Goal: Task Accomplishment & Management: Complete application form

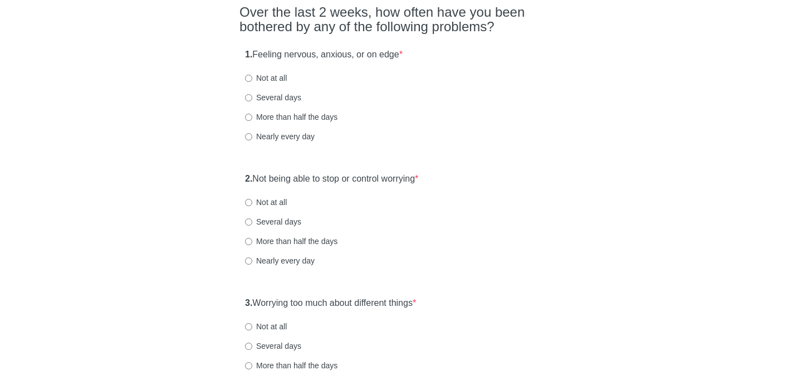
scroll to position [99, 0]
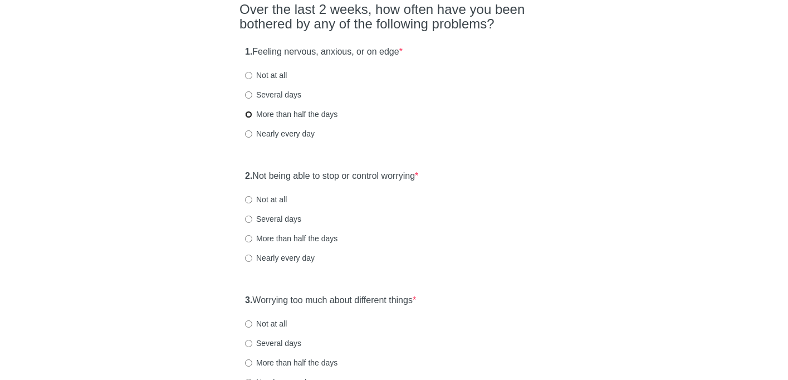
click at [250, 113] on input "More than half the days" at bounding box center [248, 114] width 7 height 7
radio input "true"
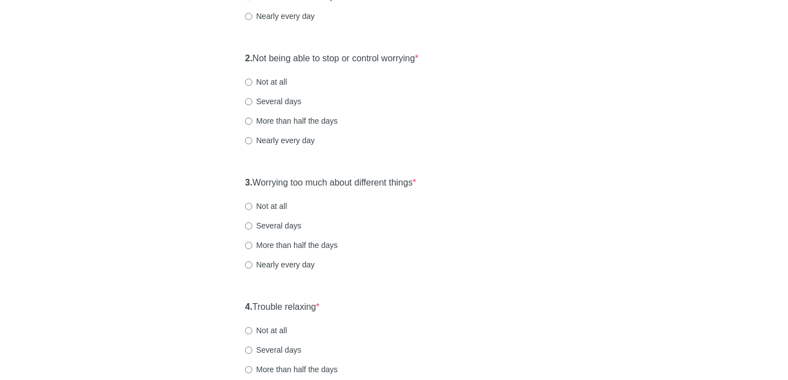
scroll to position [219, 0]
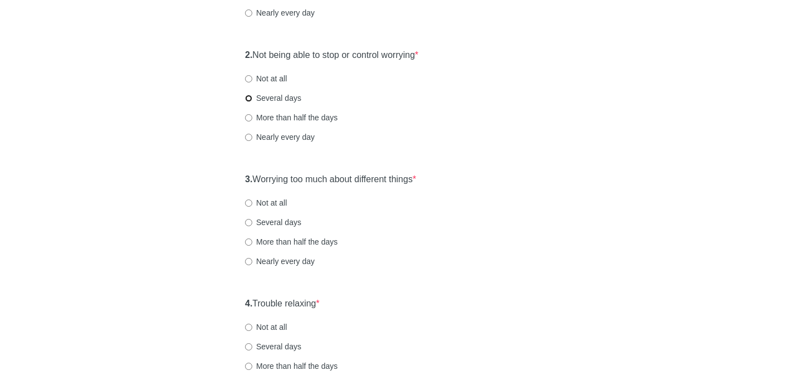
click at [251, 101] on input "Several days" at bounding box center [248, 98] width 7 height 7
radio input "true"
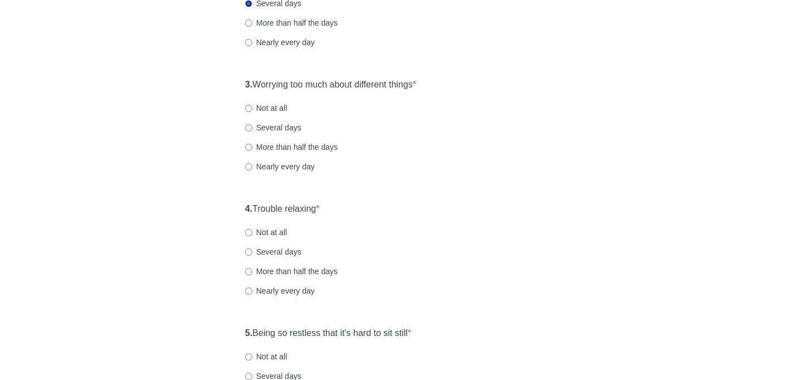
scroll to position [364, 0]
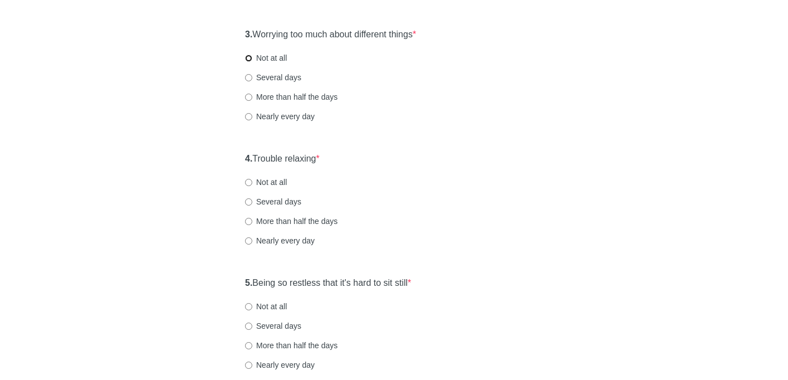
click at [249, 59] on input "Not at all" at bounding box center [248, 58] width 7 height 7
radio input "true"
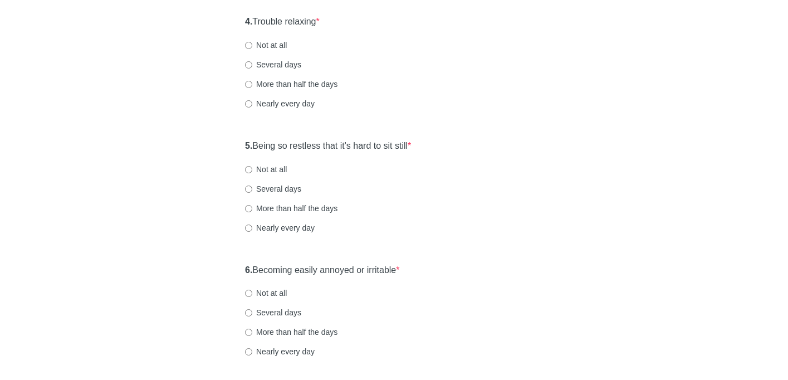
scroll to position [501, 0]
click at [248, 66] on input "Several days" at bounding box center [248, 65] width 7 height 7
radio input "true"
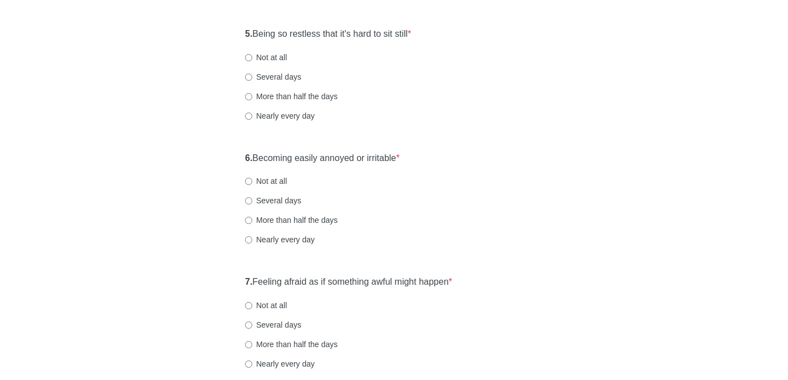
scroll to position [611, 0]
click at [247, 56] on input "Not at all" at bounding box center [248, 59] width 7 height 7
radio input "true"
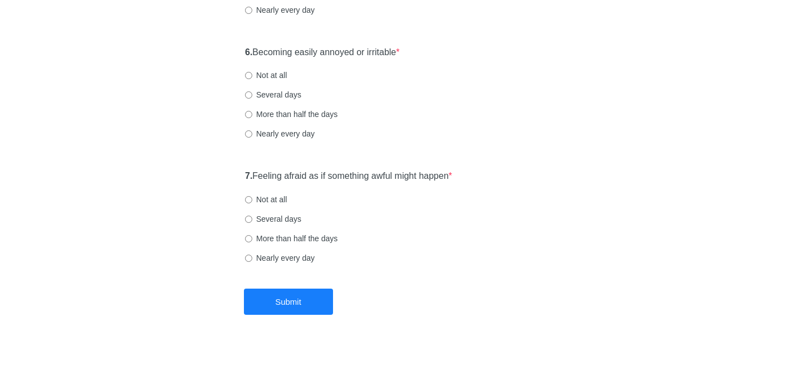
scroll to position [721, 0]
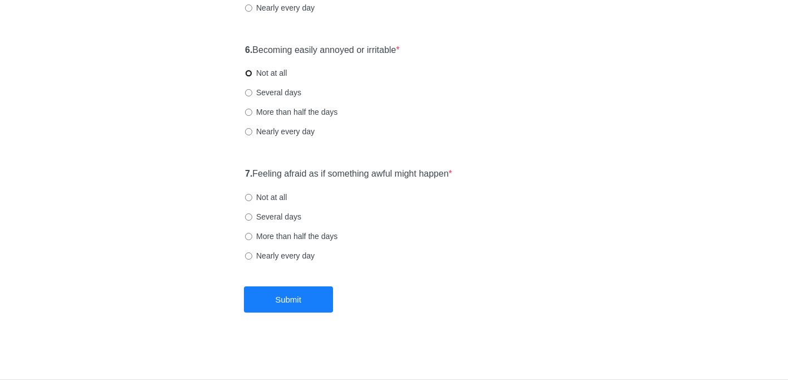
click at [250, 73] on input "Not at all" at bounding box center [248, 73] width 7 height 7
radio input "true"
click at [248, 198] on input "Not at all" at bounding box center [248, 197] width 7 height 7
radio input "true"
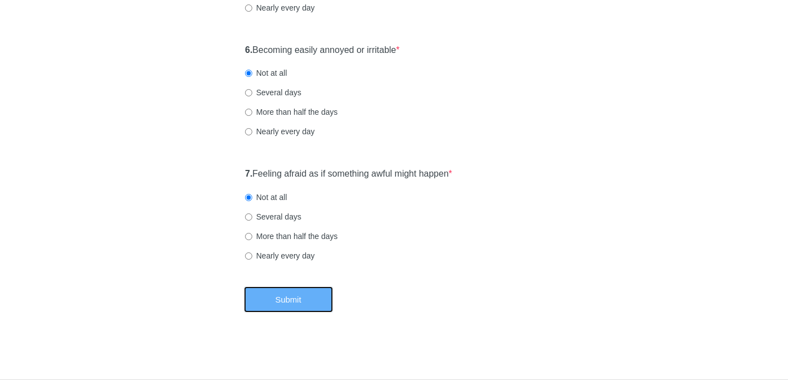
click at [296, 304] on button "Submit" at bounding box center [288, 299] width 89 height 26
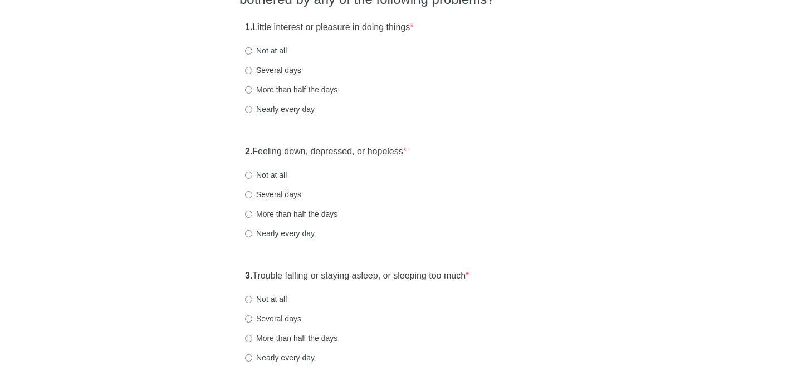
scroll to position [124, 0]
click at [247, 66] on input "Several days" at bounding box center [248, 69] width 7 height 7
radio input "true"
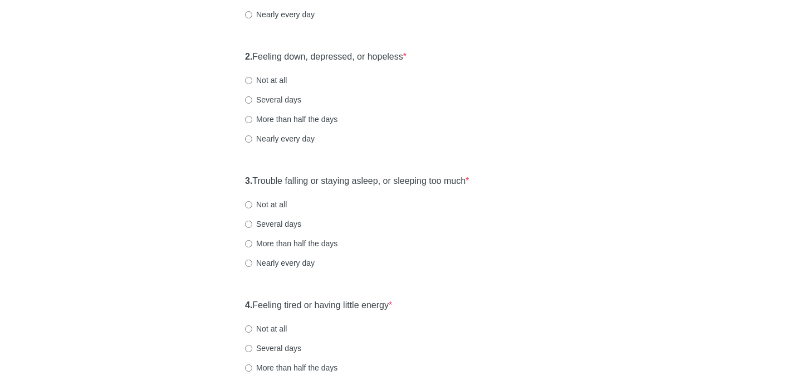
scroll to position [250, 0]
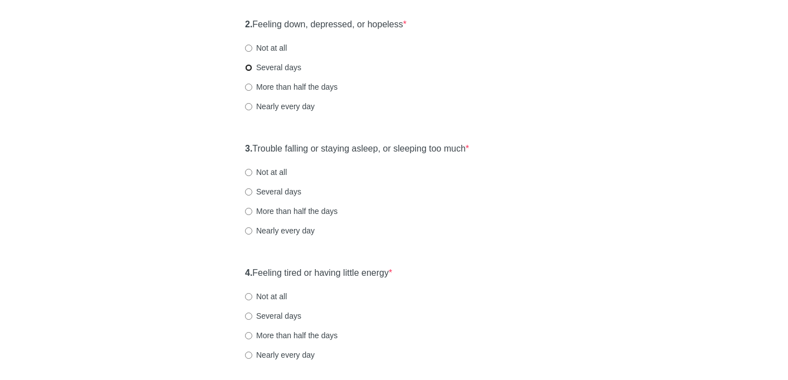
click at [247, 67] on input "Several days" at bounding box center [248, 67] width 7 height 7
radio input "true"
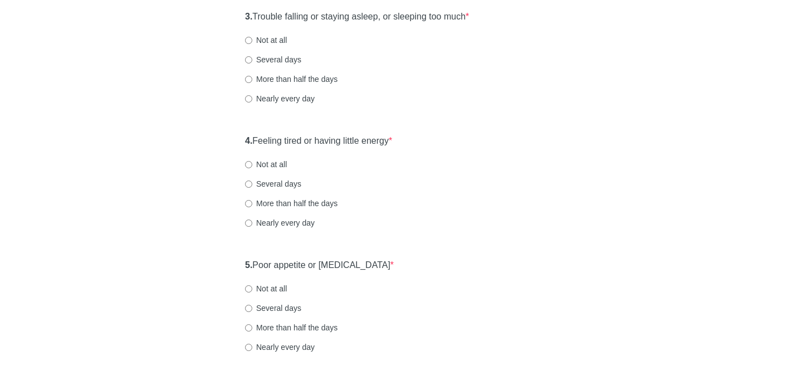
scroll to position [385, 0]
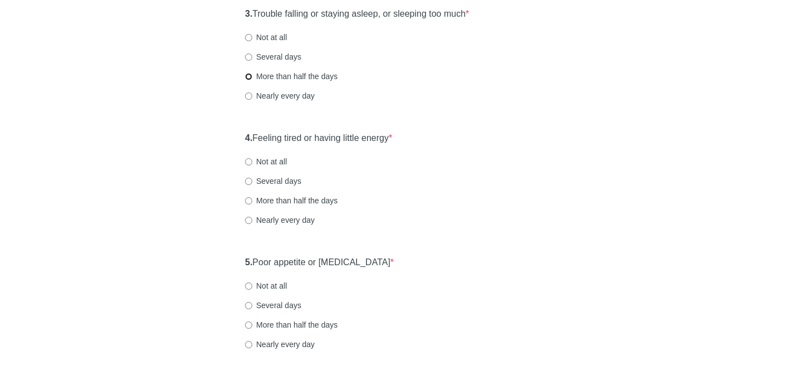
click at [249, 75] on input "More than half the days" at bounding box center [248, 76] width 7 height 7
radio input "true"
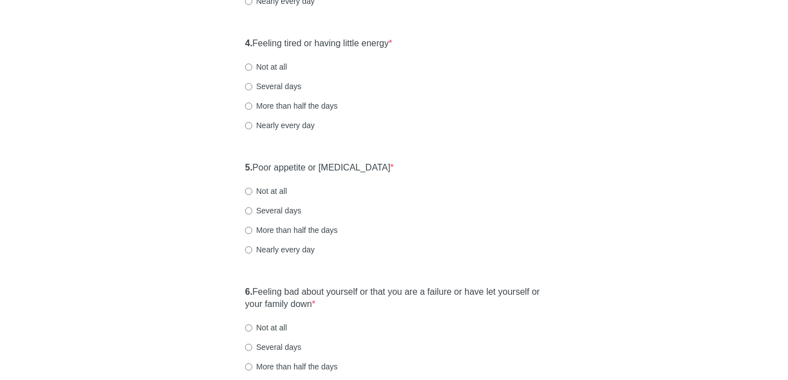
scroll to position [485, 0]
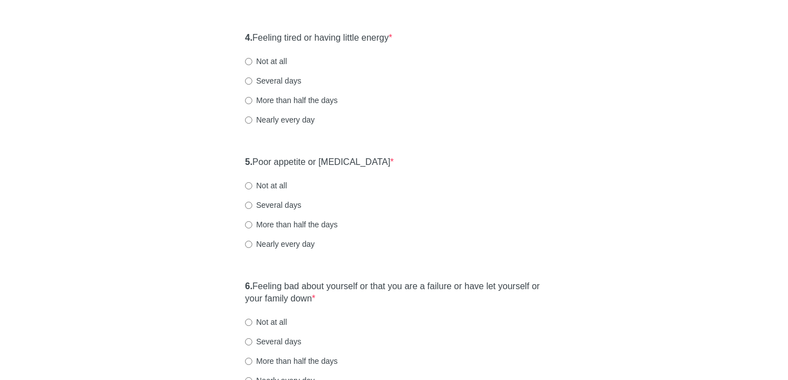
click at [251, 105] on label "More than half the days" at bounding box center [291, 100] width 92 height 11
click at [251, 104] on input "More than half the days" at bounding box center [248, 100] width 7 height 7
radio input "true"
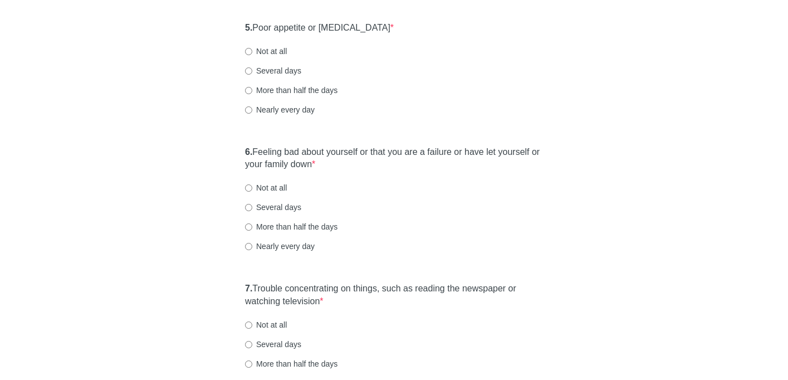
scroll to position [618, 0]
click at [249, 55] on input "Not at all" at bounding box center [248, 52] width 7 height 7
radio input "true"
click at [247, 74] on input "Several days" at bounding box center [248, 71] width 7 height 7
radio input "true"
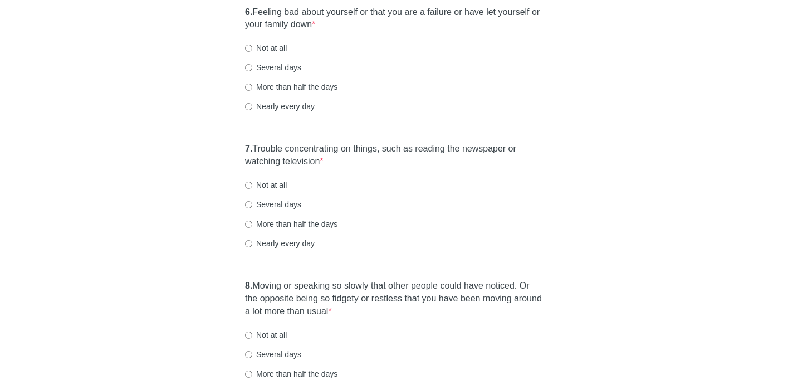
scroll to position [762, 0]
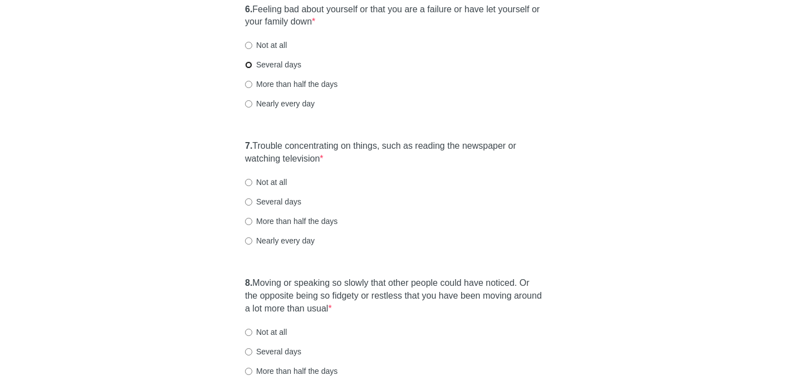
click at [250, 63] on input "Several days" at bounding box center [248, 64] width 7 height 7
radio input "true"
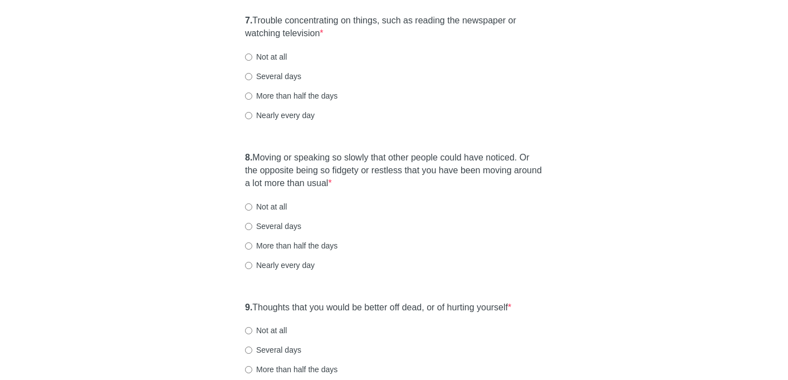
scroll to position [886, 0]
click at [247, 58] on input "Not at all" at bounding box center [248, 57] width 7 height 7
radio input "true"
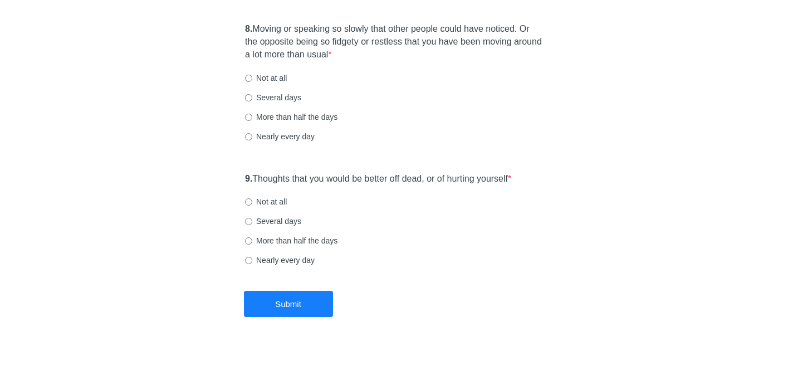
scroll to position [1020, 0]
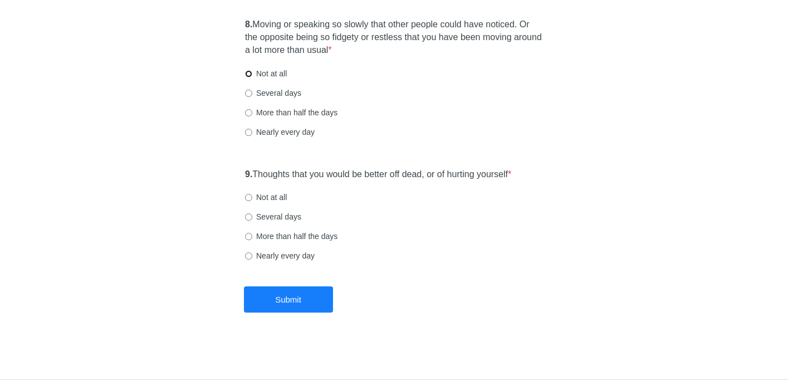
click at [249, 72] on input "Not at all" at bounding box center [248, 73] width 7 height 7
radio input "true"
click at [248, 196] on input "Not at all" at bounding box center [248, 197] width 7 height 7
radio input "true"
click at [290, 302] on button "Submit" at bounding box center [288, 299] width 89 height 26
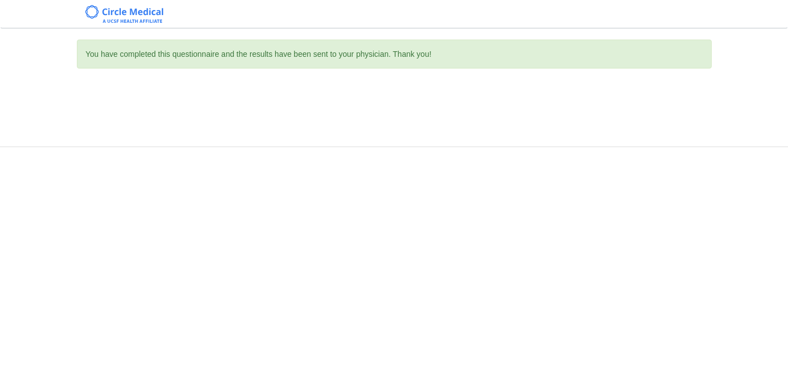
scroll to position [0, 0]
